Goal: Check status: Check status

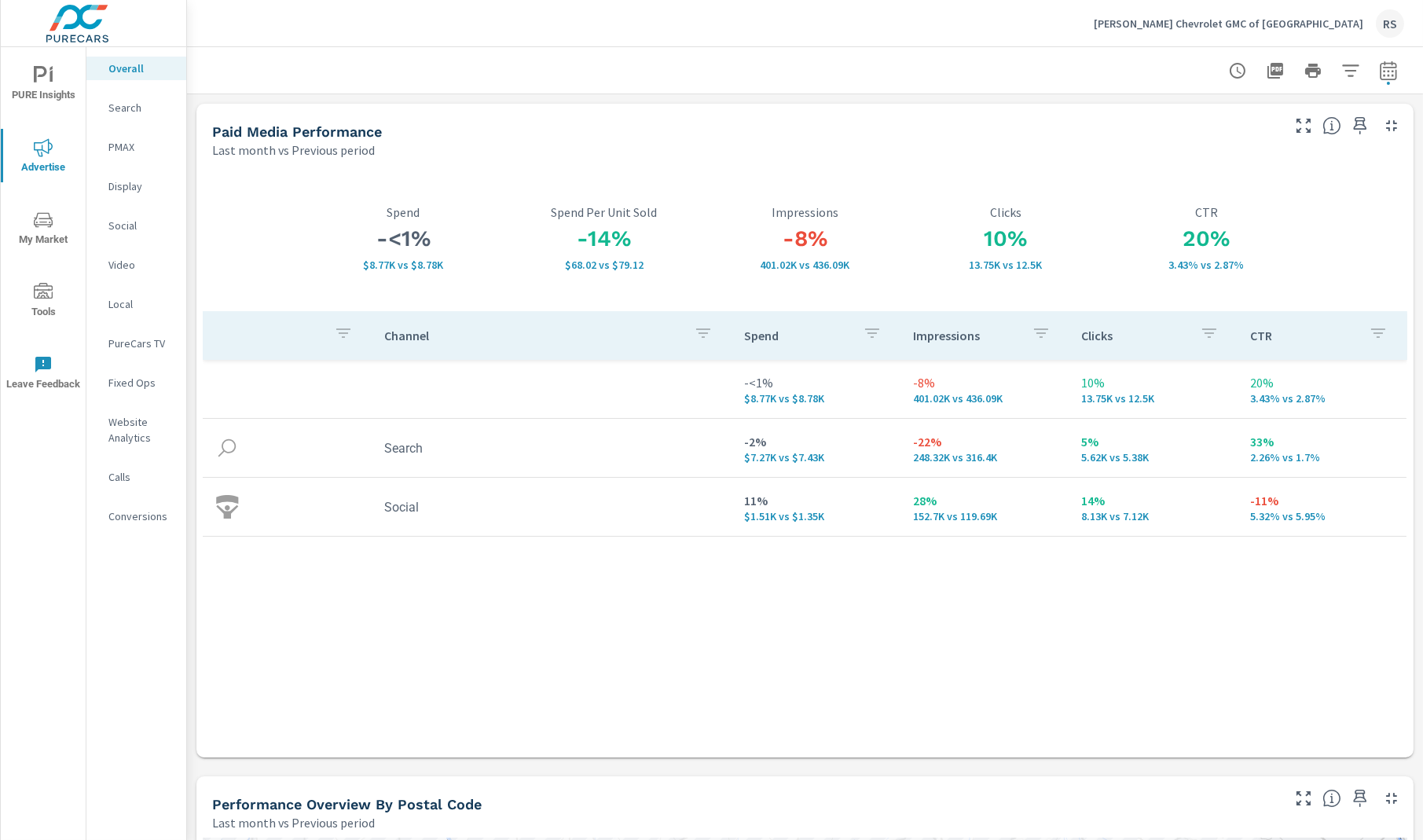
click at [124, 111] on p "Search" at bounding box center [141, 107] width 65 height 15
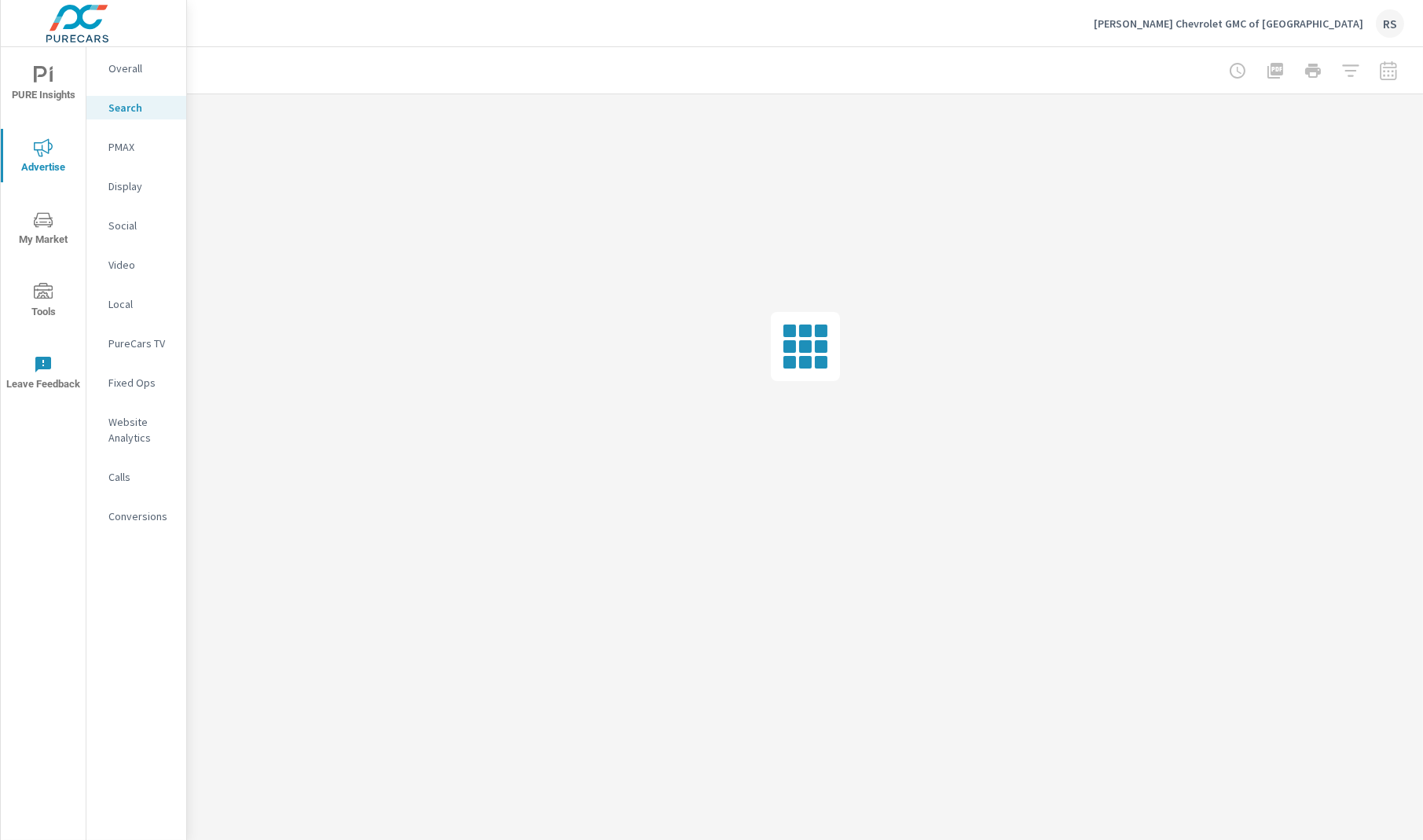
click at [1330, 21] on p "[PERSON_NAME] Chevrolet GMC of [GEOGRAPHIC_DATA]" at bounding box center [1228, 24] width 269 height 15
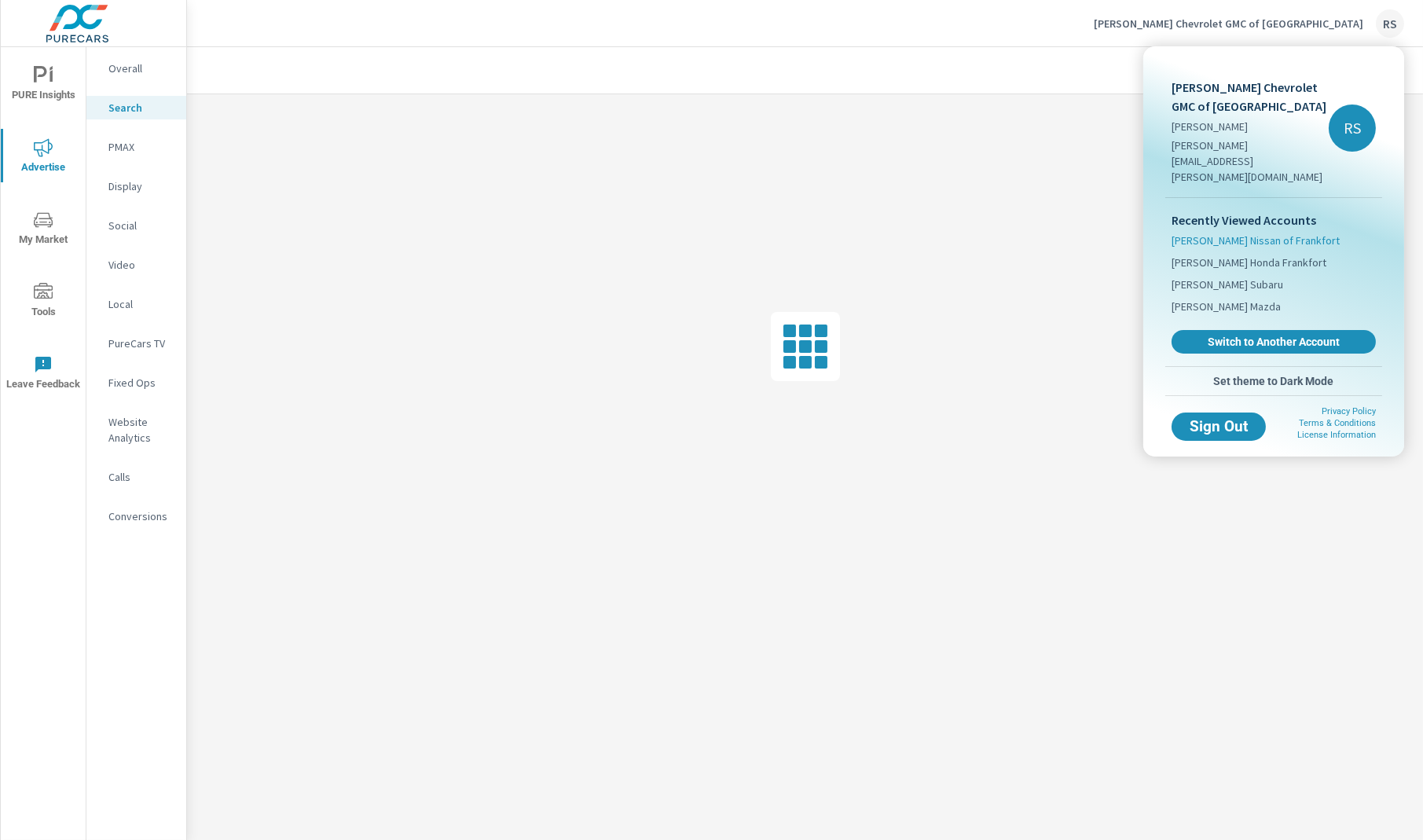
click at [1251, 233] on span "[PERSON_NAME] Nissan of Frankfort" at bounding box center [1256, 240] width 168 height 15
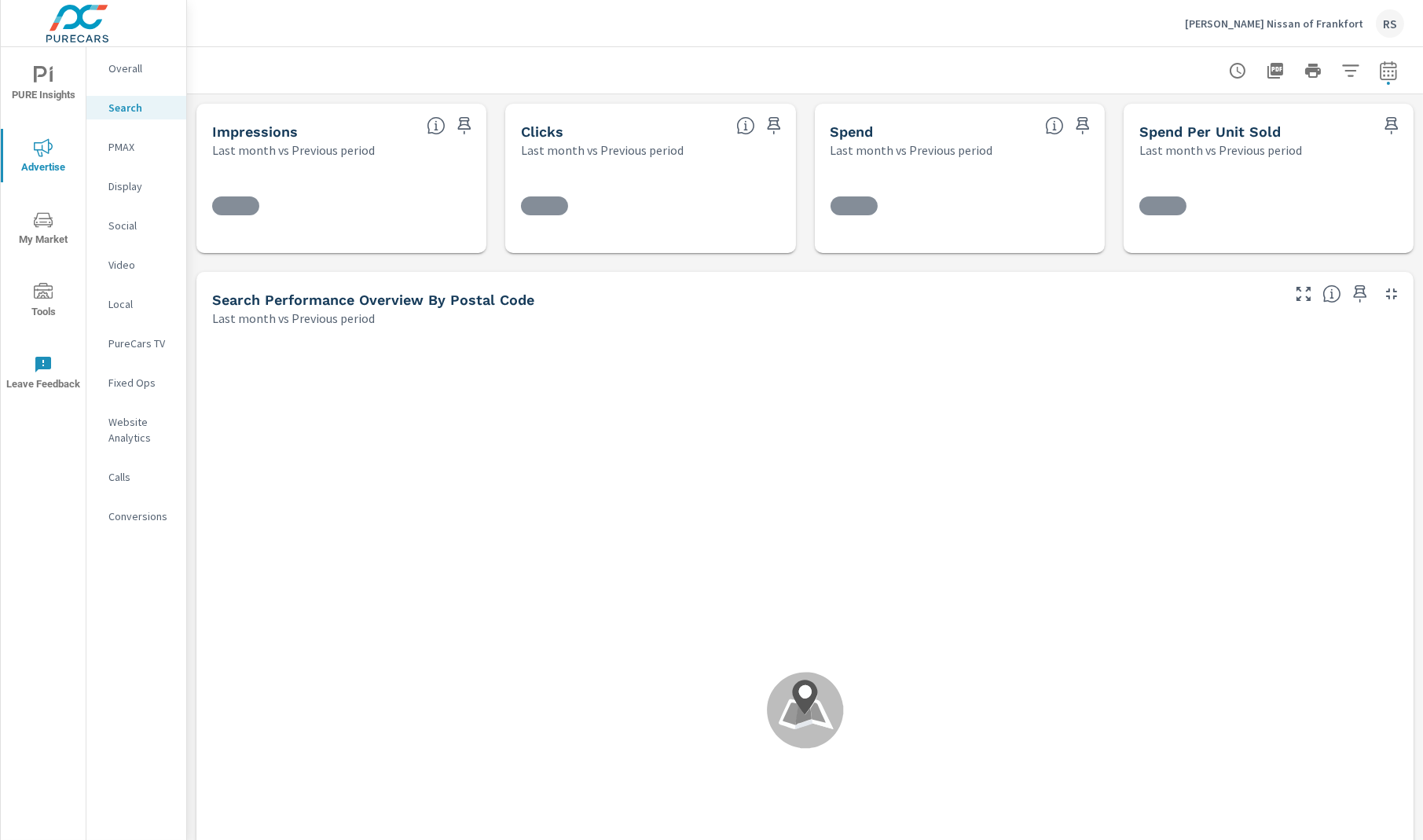
click at [142, 74] on p "Overall" at bounding box center [141, 68] width 65 height 15
